Goal: Find specific page/section

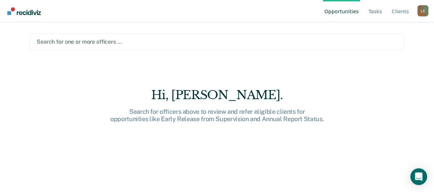
click at [92, 40] on div at bounding box center [217, 42] width 361 height 8
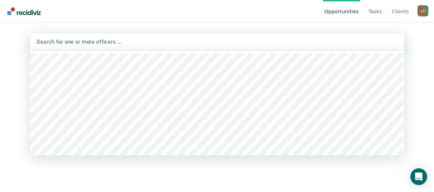
click at [120, 45] on div at bounding box center [216, 42] width 361 height 8
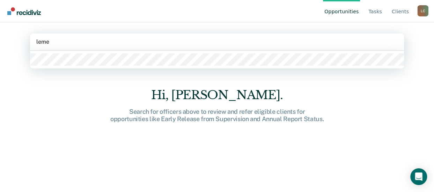
type input "lemel"
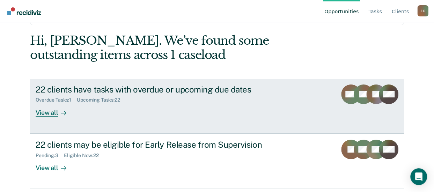
scroll to position [35, 0]
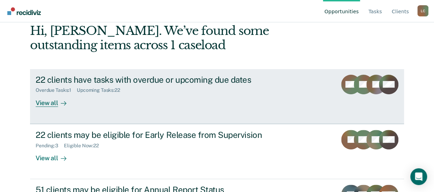
click at [50, 104] on div "View all" at bounding box center [55, 100] width 39 height 14
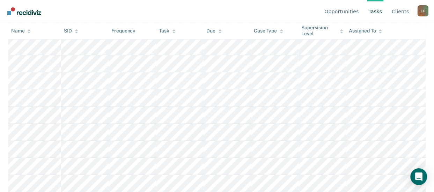
scroll to position [438, 0]
